Goal: Information Seeking & Learning: Learn about a topic

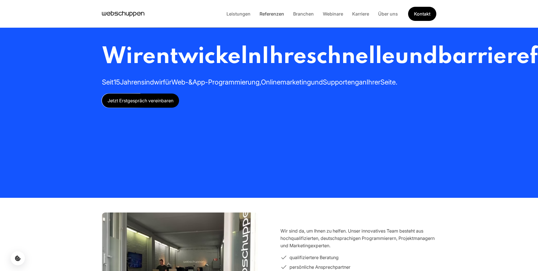
click at [276, 12] on link "Referenzen" at bounding box center [272, 14] width 34 height 6
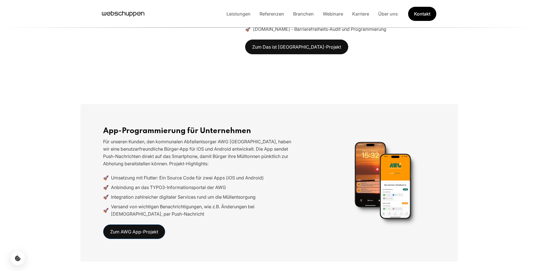
scroll to position [363, 0]
click at [156, 230] on link "Zum AWG App-Projekt" at bounding box center [134, 231] width 62 height 15
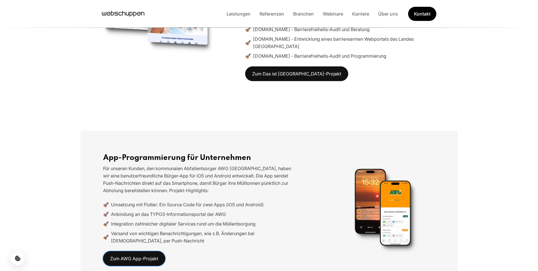
scroll to position [337, 0]
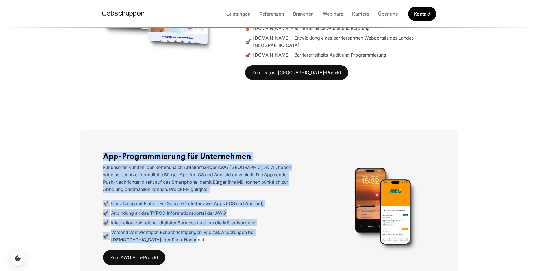
drag, startPoint x: 156, startPoint y: 239, endPoint x: 103, endPoint y: 153, distance: 101.3
click at [103, 153] on div "App-Programmierung für Unternehmen Für unseren Kunden, den kommunalen Abfallent…" at bounding box center [198, 208] width 199 height 112
copy div "App-Programmierung für Unternehmen Für unseren Kunden, den kommunalen Abfallent…"
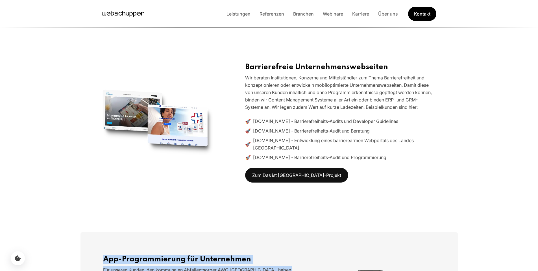
scroll to position [0, 0]
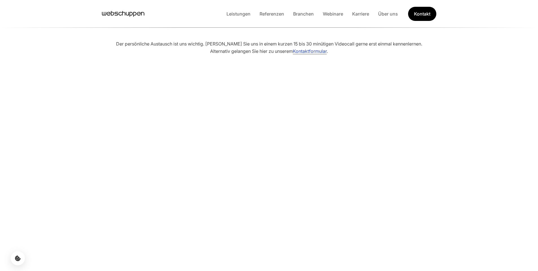
scroll to position [636, 0]
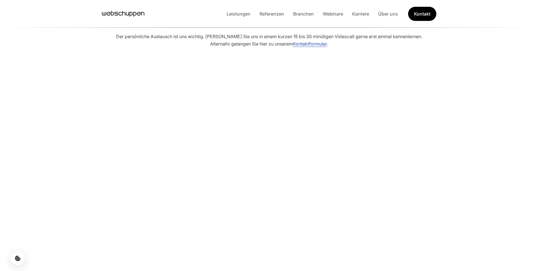
click at [118, 12] on icon "Hauptseite besuchen" at bounding box center [123, 14] width 42 height 8
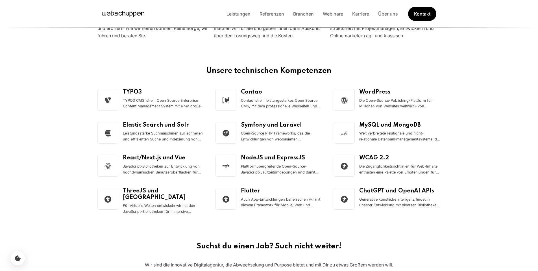
scroll to position [778, 0]
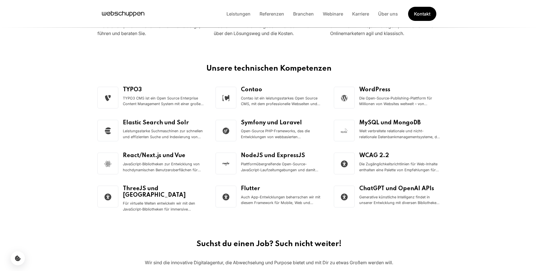
click at [248, 189] on h4 "Flutter" at bounding box center [282, 189] width 82 height 6
click at [228, 194] on icon at bounding box center [225, 196] width 7 height 7
click at [265, 102] on small "Contao ist ein leistungsstarkes Open Source CMS, mit dem professionelle Webseit…" at bounding box center [282, 101] width 82 height 12
click at [3, 134] on section "Unsere technischen Kompetenzen TYPO3 TYPO3 CMS ist ein Open Source Enterprise C…" at bounding box center [269, 138] width 538 height 175
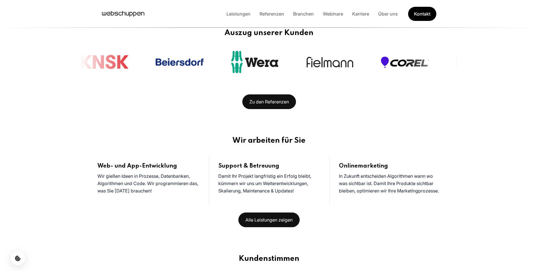
scroll to position [0, 0]
